Goal: Book appointment/travel/reservation

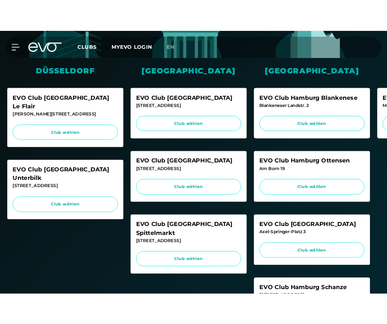
scroll to position [251, 0]
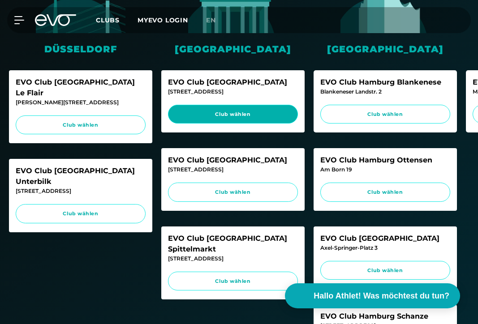
click at [245, 112] on span "Club wählen" at bounding box center [232, 115] width 113 height 8
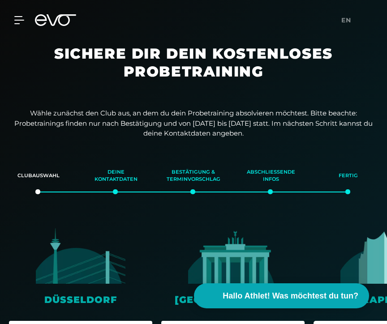
scroll to position [0, 0]
click at [155, 53] on h1 "Sichere dir dein kostenloses Probetraining" at bounding box center [193, 70] width 304 height 50
drag, startPoint x: 72, startPoint y: 117, endPoint x: 268, endPoint y: 133, distance: 197.2
click at [269, 133] on p "Wähle zunächst den Club aus, an dem du dein Probetraining absolvieren möchtest.…" at bounding box center [193, 123] width 358 height 30
click at [268, 133] on p "Wähle zunächst den Club aus, an dem du dein Probetraining absolvieren möchtest.…" at bounding box center [193, 123] width 358 height 30
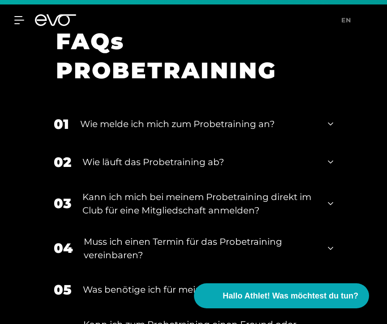
scroll to position [1209, 0]
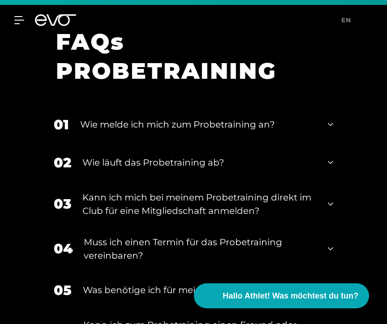
click at [241, 169] on div "Wie läuft das Probetraining ab?" at bounding box center [199, 162] width 234 height 13
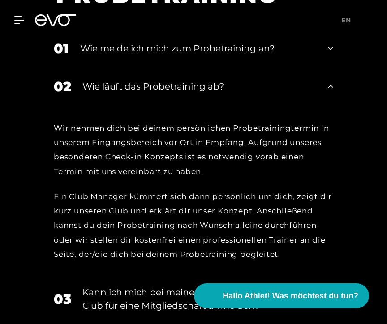
scroll to position [1285, 0]
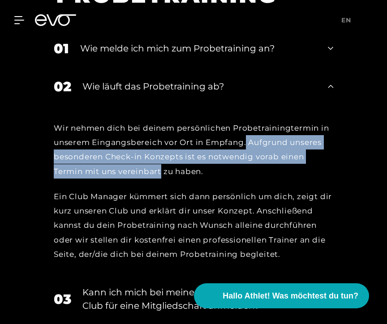
drag, startPoint x: 248, startPoint y: 164, endPoint x: 162, endPoint y: 192, distance: 90.6
click at [162, 179] on div "Wir nehmen dich bei deinem persönlichen Probetrainingtermin in unserem Eingangs…" at bounding box center [193, 150] width 279 height 58
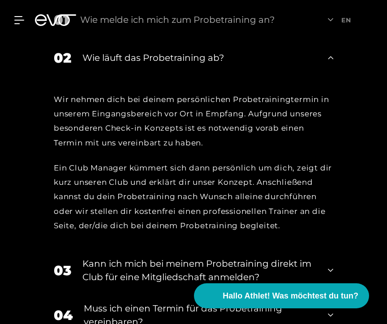
scroll to position [1326, 0]
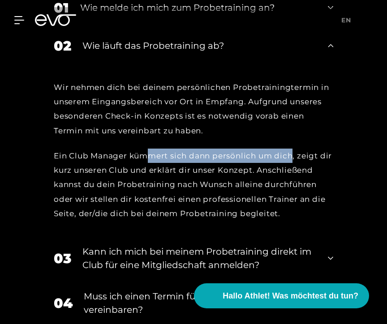
drag, startPoint x: 149, startPoint y: 175, endPoint x: 292, endPoint y: 175, distance: 143.2
click at [292, 175] on div "Ein Club Manager kümmert sich dann persönlich um dich, zeigt dir kurz unseren C…" at bounding box center [193, 185] width 279 height 72
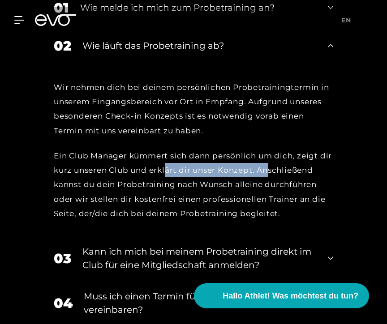
drag, startPoint x: 166, startPoint y: 190, endPoint x: 268, endPoint y: 190, distance: 102.1
click at [268, 190] on div "Ein Club Manager kümmert sich dann persönlich um dich, zeigt dir kurz unseren C…" at bounding box center [193, 185] width 279 height 72
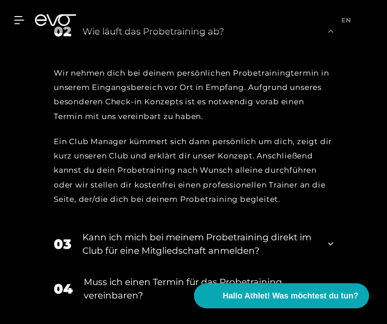
scroll to position [1342, 0]
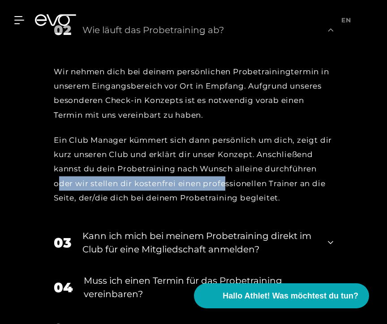
drag, startPoint x: 59, startPoint y: 203, endPoint x: 225, endPoint y: 209, distance: 166.6
click at [225, 205] on div "Ein Club Manager kümmert sich dann persönlich um dich, zeigt dir kurz unseren C…" at bounding box center [193, 169] width 279 height 72
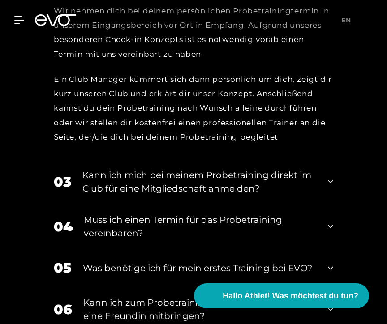
scroll to position [1419, 0]
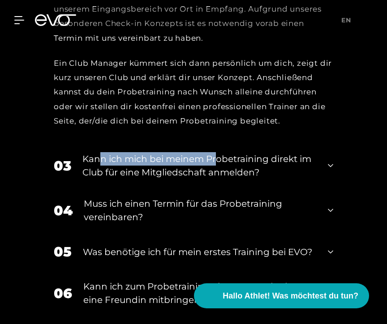
drag, startPoint x: 101, startPoint y: 183, endPoint x: 218, endPoint y: 183, distance: 116.8
click at [218, 179] on div "Kann ich mich bei meinem Probetraining direkt im Club für eine Mitgliedschaft a…" at bounding box center [199, 165] width 234 height 27
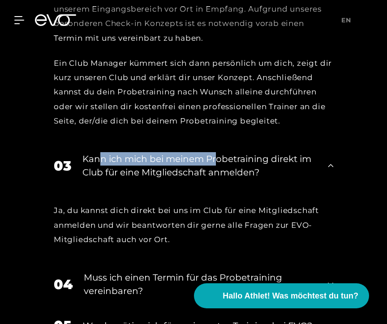
click at [218, 179] on div "Kann ich mich bei meinem Probetraining direkt im Club für eine Mitgliedschaft a…" at bounding box center [199, 165] width 234 height 27
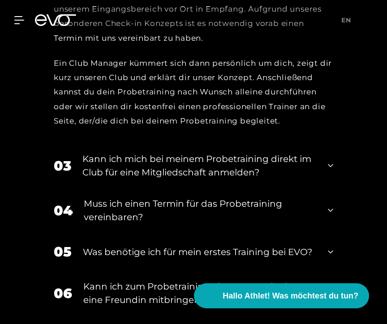
scroll to position [1454, 0]
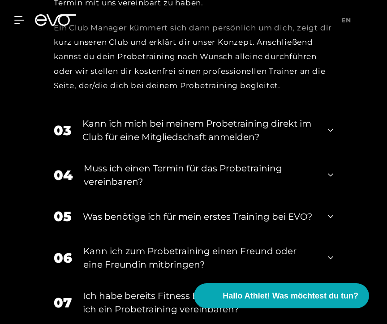
click at [188, 144] on div "Kann ich mich bei meinem Probetraining direkt im Club für eine Mitgliedschaft a…" at bounding box center [199, 130] width 234 height 27
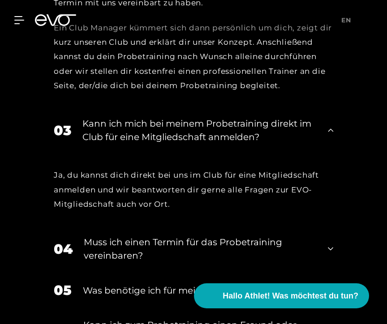
click at [188, 144] on div "Kann ich mich bei meinem Probetraining direkt im Club für eine Mitgliedschaft a…" at bounding box center [199, 130] width 234 height 27
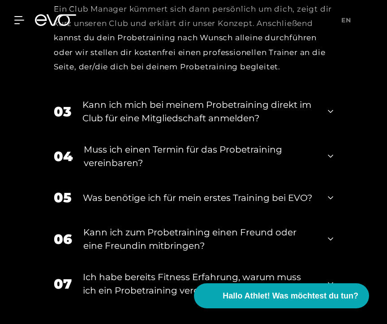
scroll to position [1476, 0]
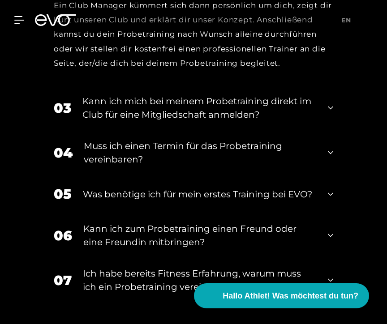
click at [195, 165] on div "Muss ich einen Termin für das Probetraining vereinbaren?" at bounding box center [200, 152] width 233 height 27
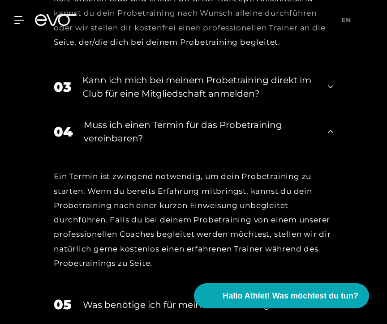
scroll to position [1509, 0]
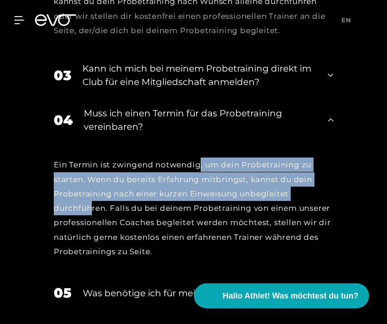
drag, startPoint x: 201, startPoint y: 187, endPoint x: 94, endPoint y: 226, distance: 114.0
click at [94, 226] on div "Ein Termin ist zwingend notwendig, um dein Probetraining zu starten. Wenn du be…" at bounding box center [193, 208] width 279 height 101
click at [93, 226] on div "Ein Termin ist zwingend notwendig, um dein Probetraining zu starten. Wenn du be…" at bounding box center [193, 208] width 279 height 101
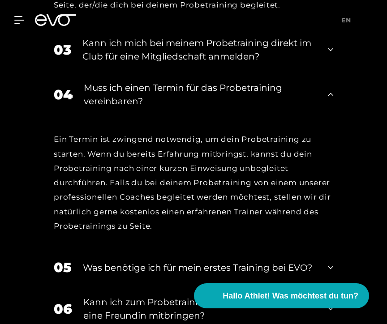
scroll to position [1538, 0]
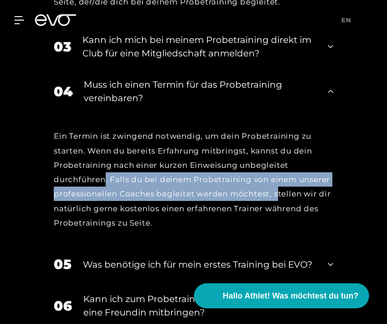
drag, startPoint x: 106, startPoint y: 201, endPoint x: 276, endPoint y: 217, distance: 171.3
click at [276, 217] on div "Ein Termin ist zwingend notwendig, um dein Probetraining zu starten. Wenn du be…" at bounding box center [193, 179] width 279 height 101
click at [277, 217] on div "Ein Termin ist zwingend notwendig, um dein Probetraining zu starten. Wenn du be…" at bounding box center [193, 179] width 279 height 101
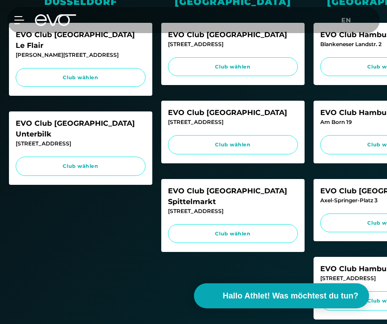
scroll to position [238, 0]
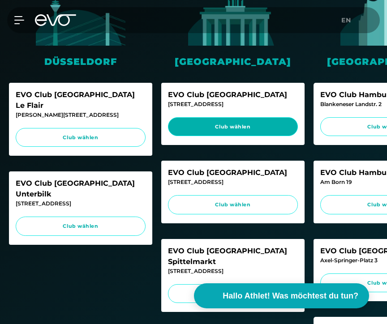
click at [231, 126] on span "Club wählen" at bounding box center [232, 127] width 113 height 8
